Goal: Information Seeking & Learning: Learn about a topic

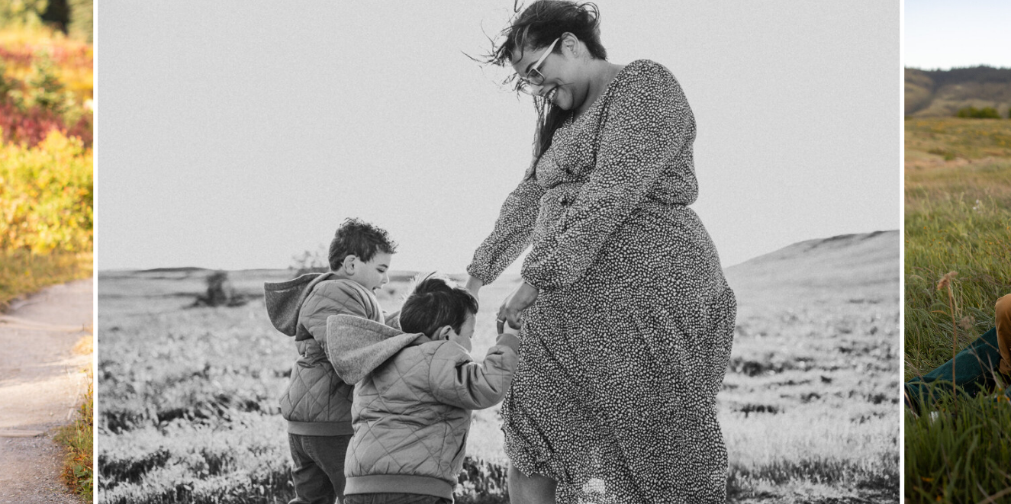
scroll to position [1277, 0]
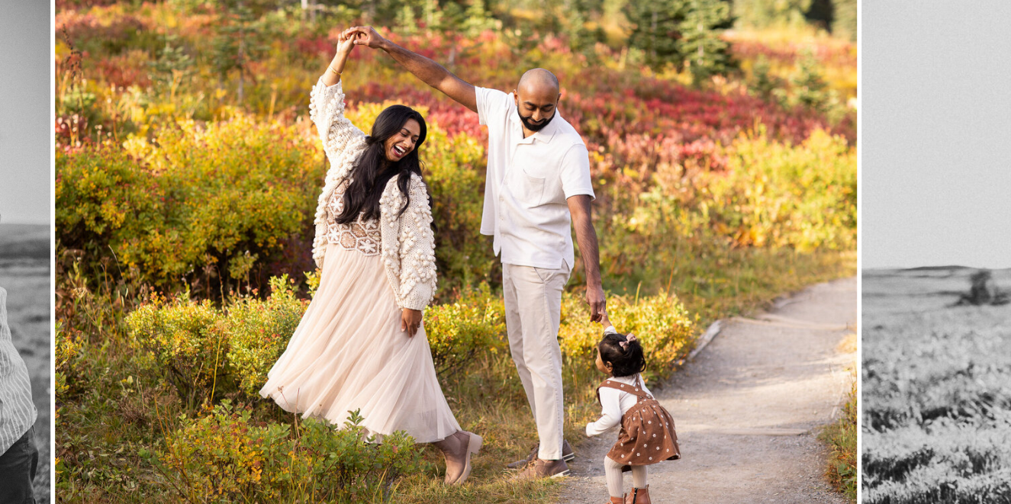
click at [829, 353] on img at bounding box center [456, 264] width 802 height 535
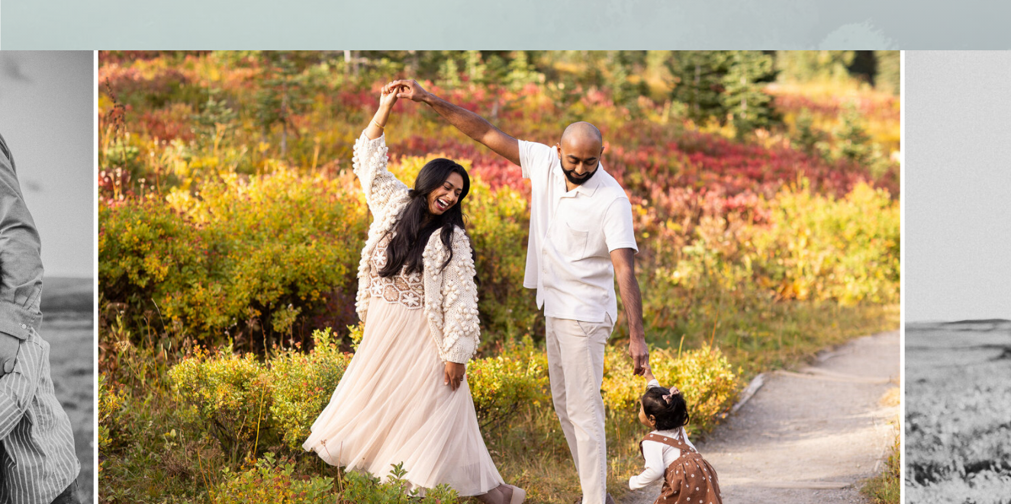
scroll to position [1220, 0]
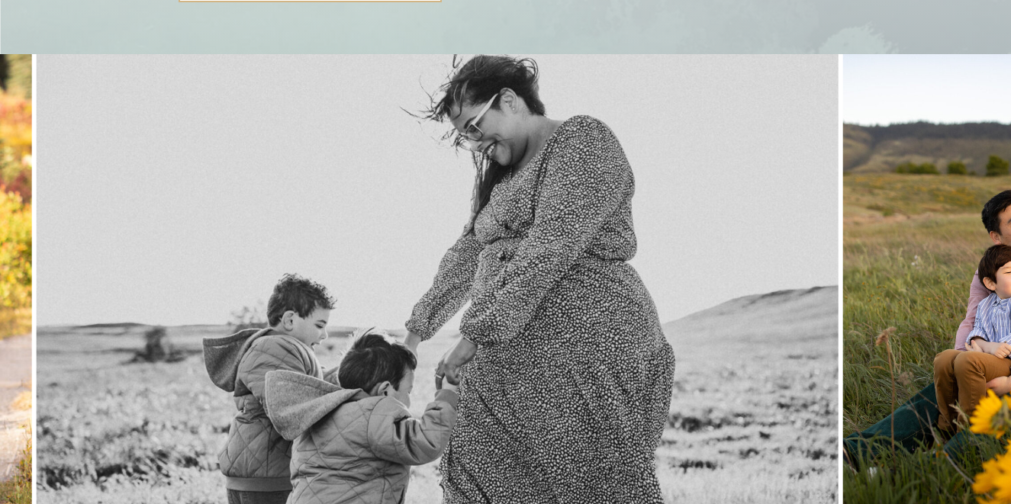
click at [37, 338] on img at bounding box center [438, 321] width 802 height 535
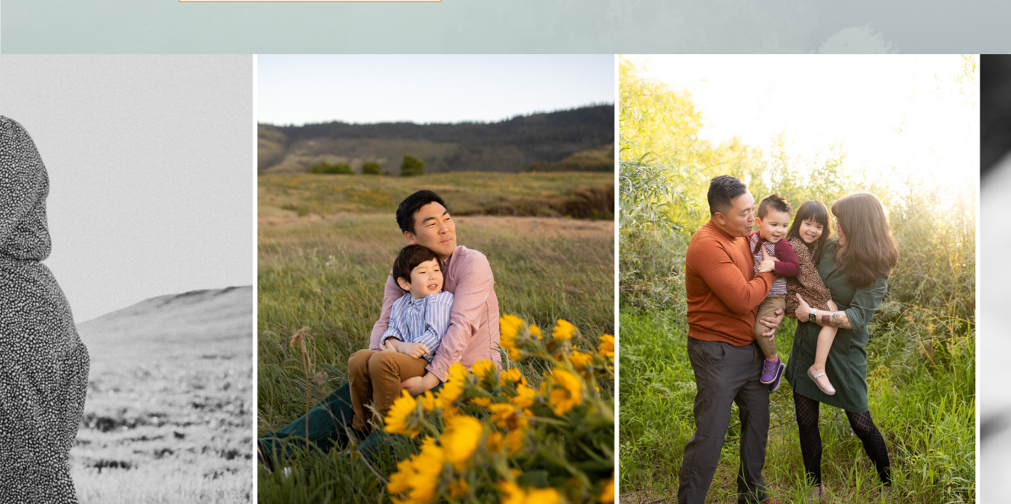
click at [258, 330] on img at bounding box center [436, 321] width 356 height 535
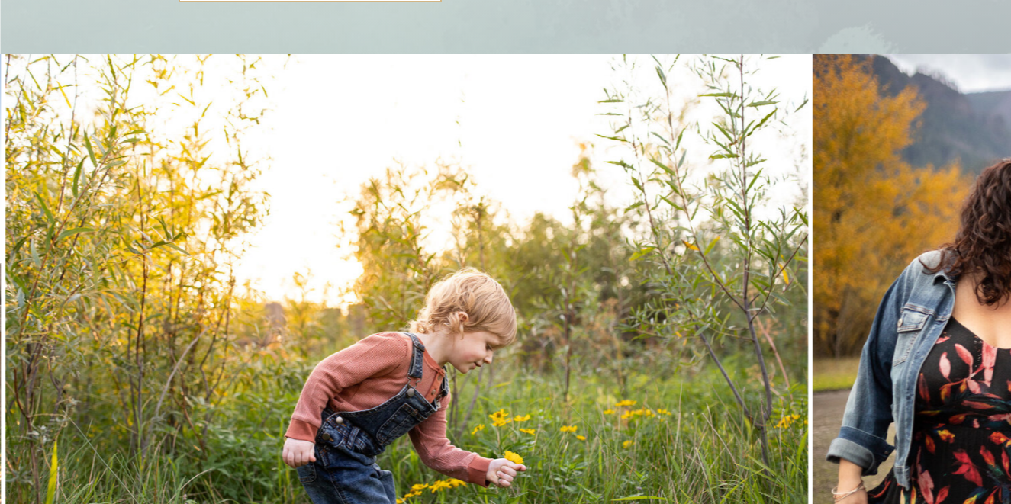
click at [75, 353] on img at bounding box center [406, 321] width 802 height 535
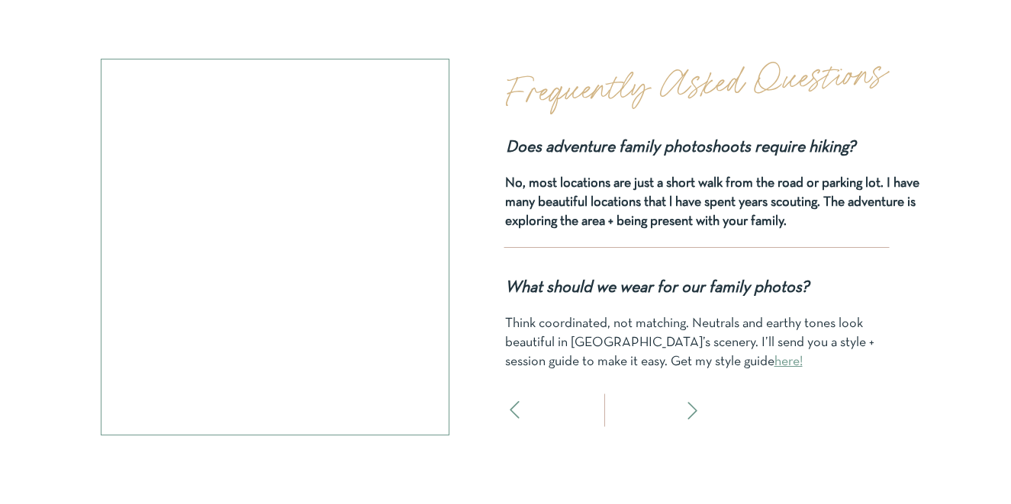
scroll to position [4653, 0]
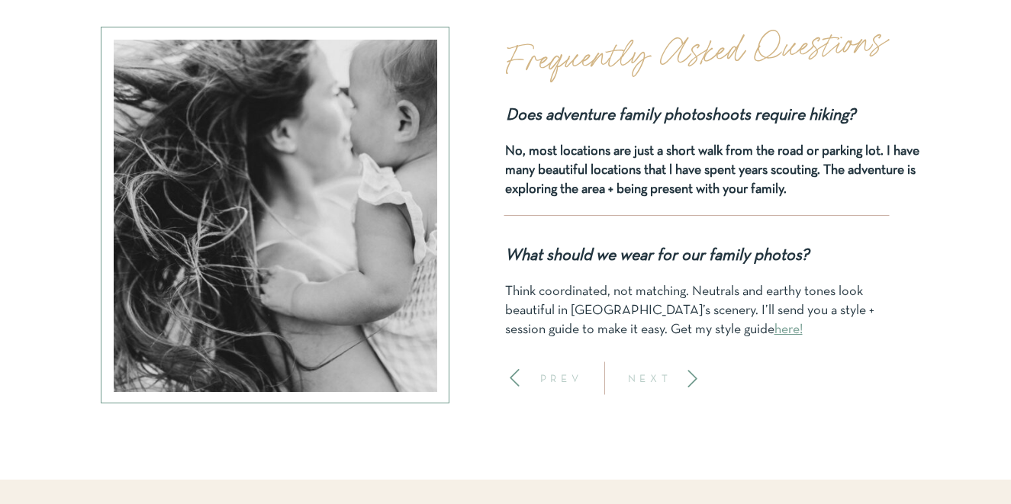
click at [685, 378] on icon at bounding box center [692, 378] width 21 height 21
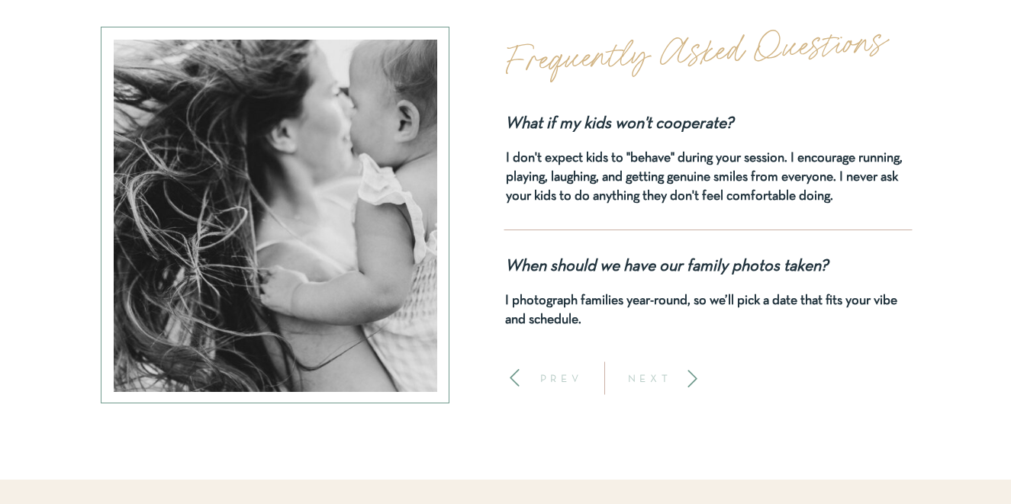
click at [685, 378] on icon at bounding box center [692, 378] width 21 height 21
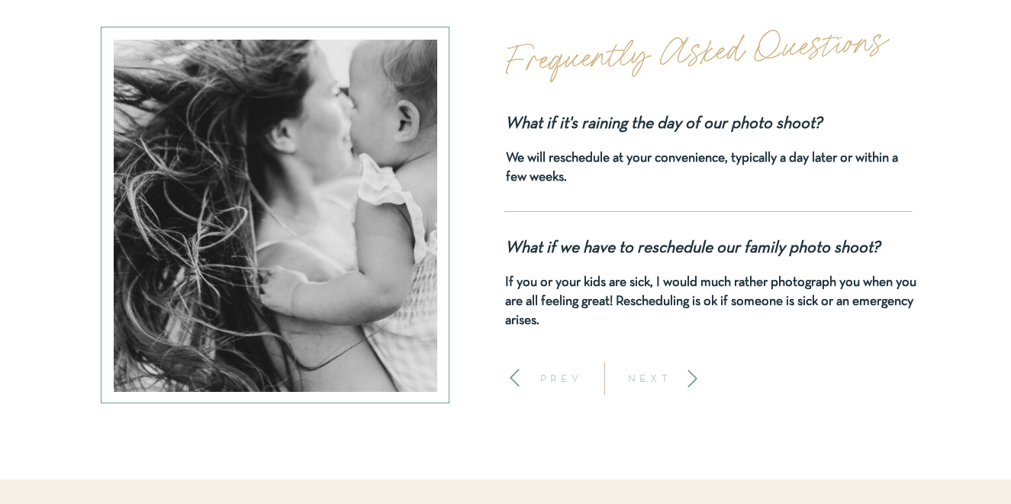
click at [685, 378] on icon at bounding box center [692, 378] width 21 height 21
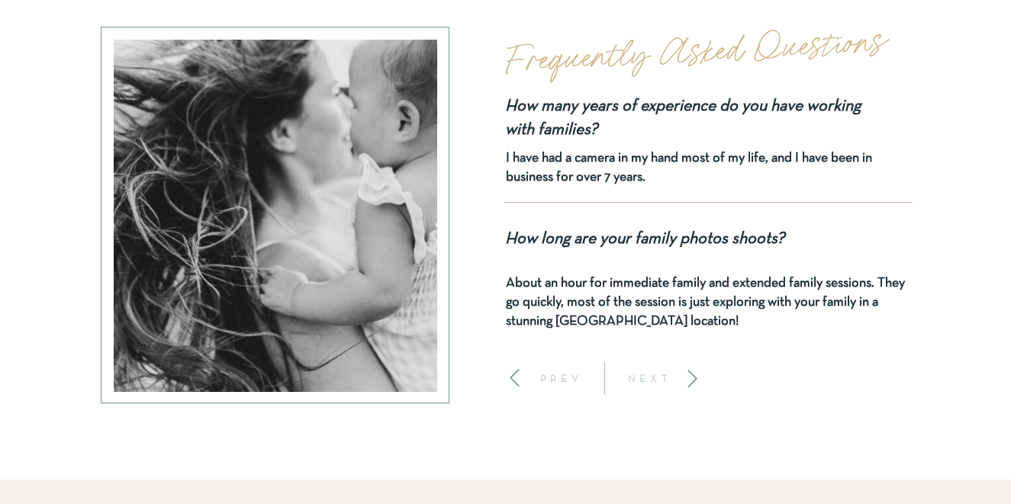
click at [509, 378] on icon at bounding box center [514, 378] width 21 height 21
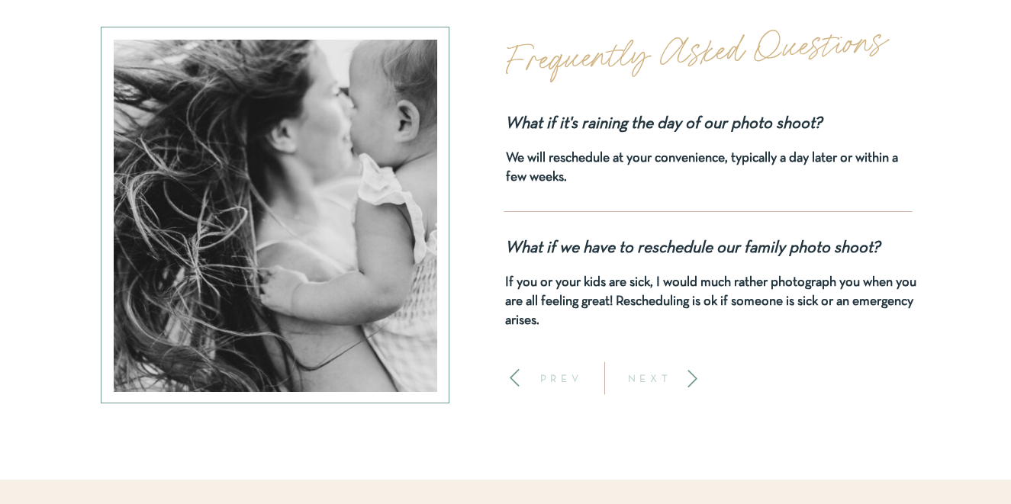
click at [692, 378] on icon at bounding box center [692, 378] width 21 height 21
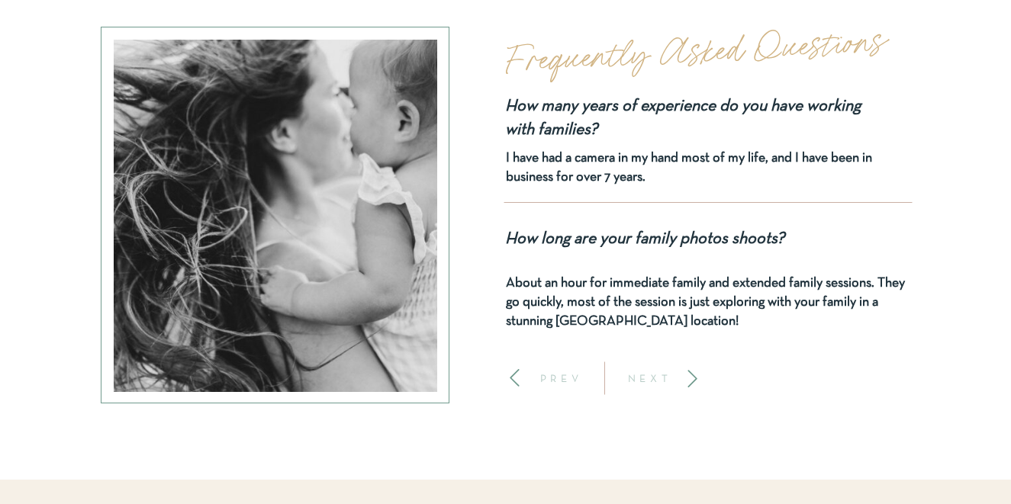
click at [692, 378] on icon at bounding box center [692, 378] width 21 height 21
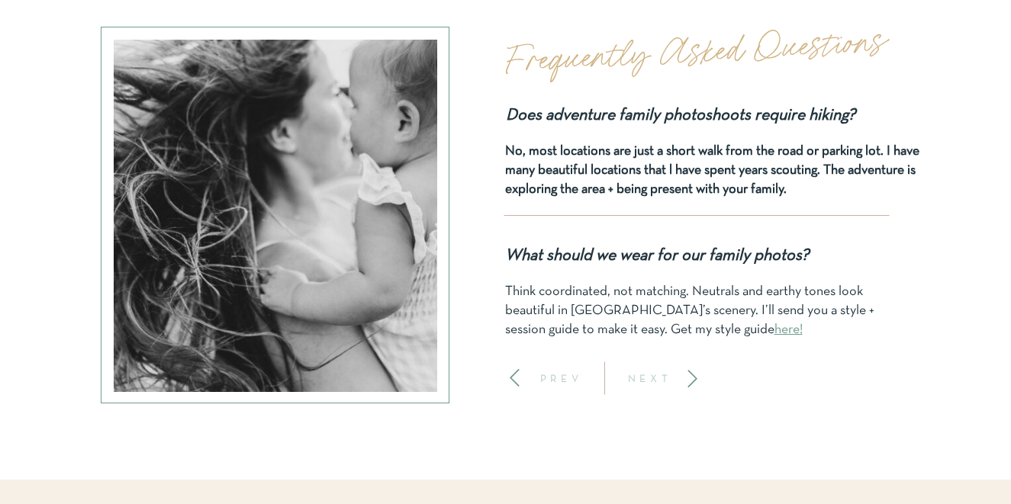
click at [692, 378] on icon at bounding box center [692, 378] width 21 height 21
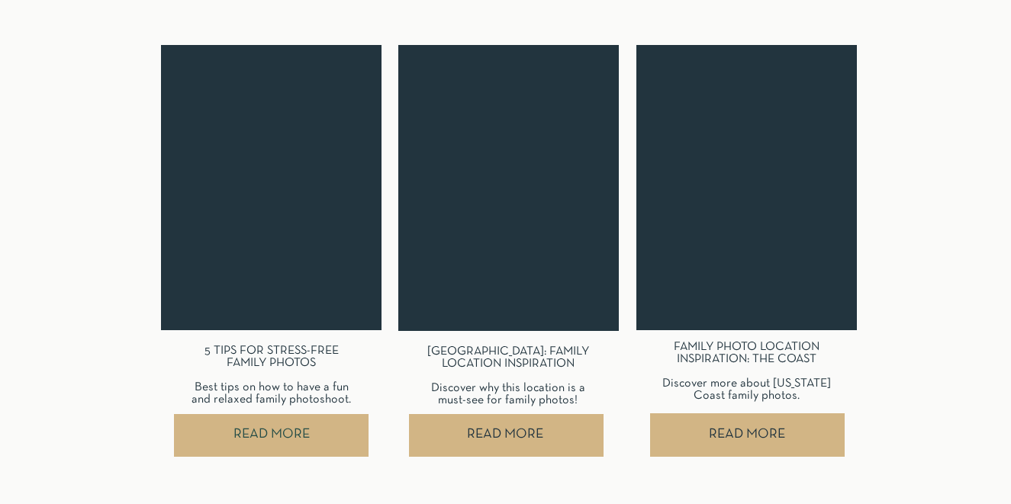
scroll to position [6985, 0]
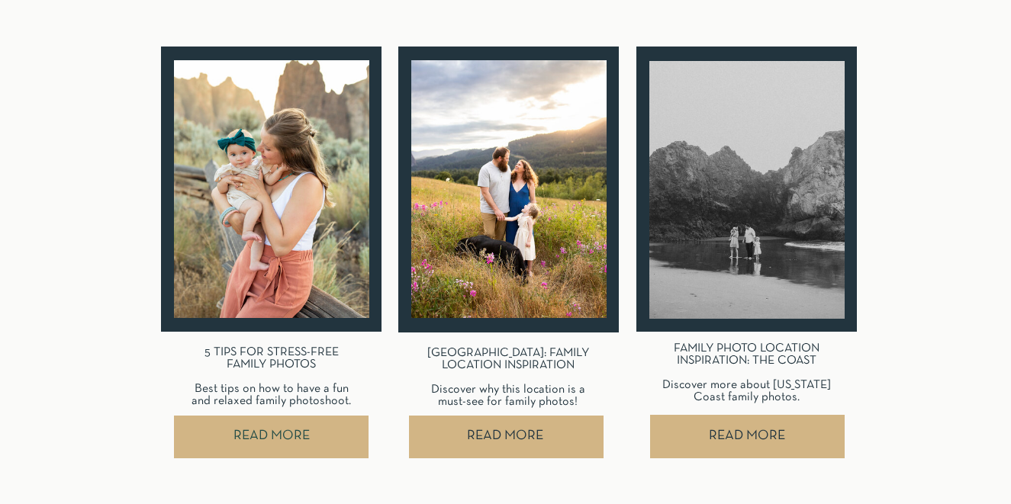
click at [503, 448] on nav "READ MORE" at bounding box center [505, 437] width 188 height 43
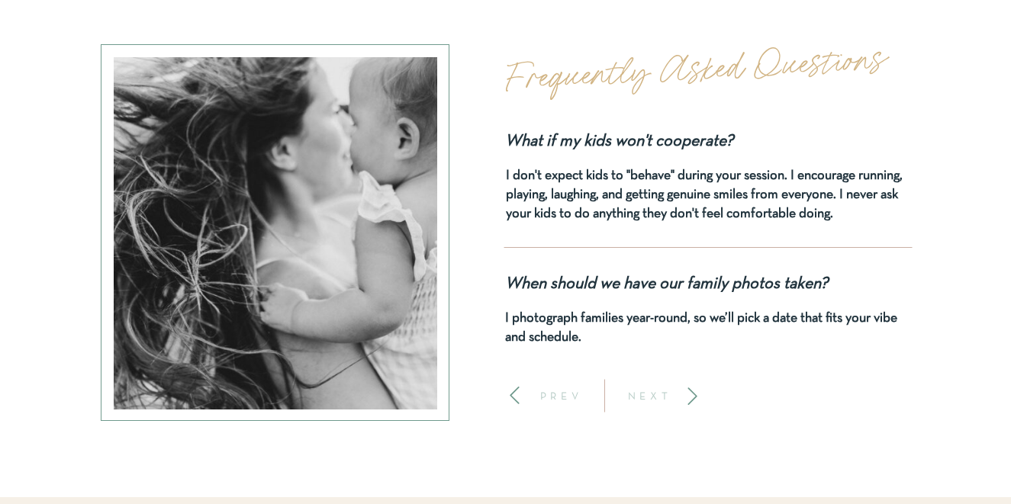
scroll to position [4498, 0]
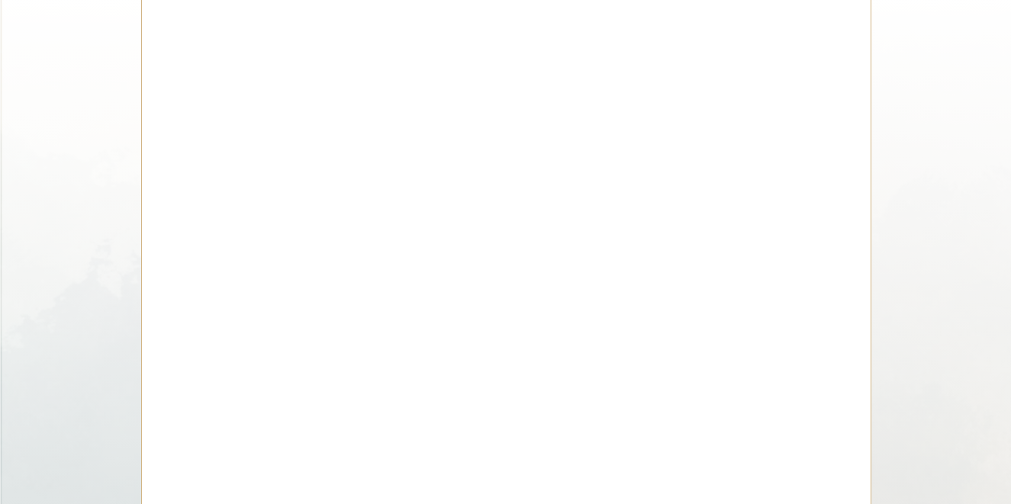
scroll to position [7824, 0]
